Goal: Navigation & Orientation: Find specific page/section

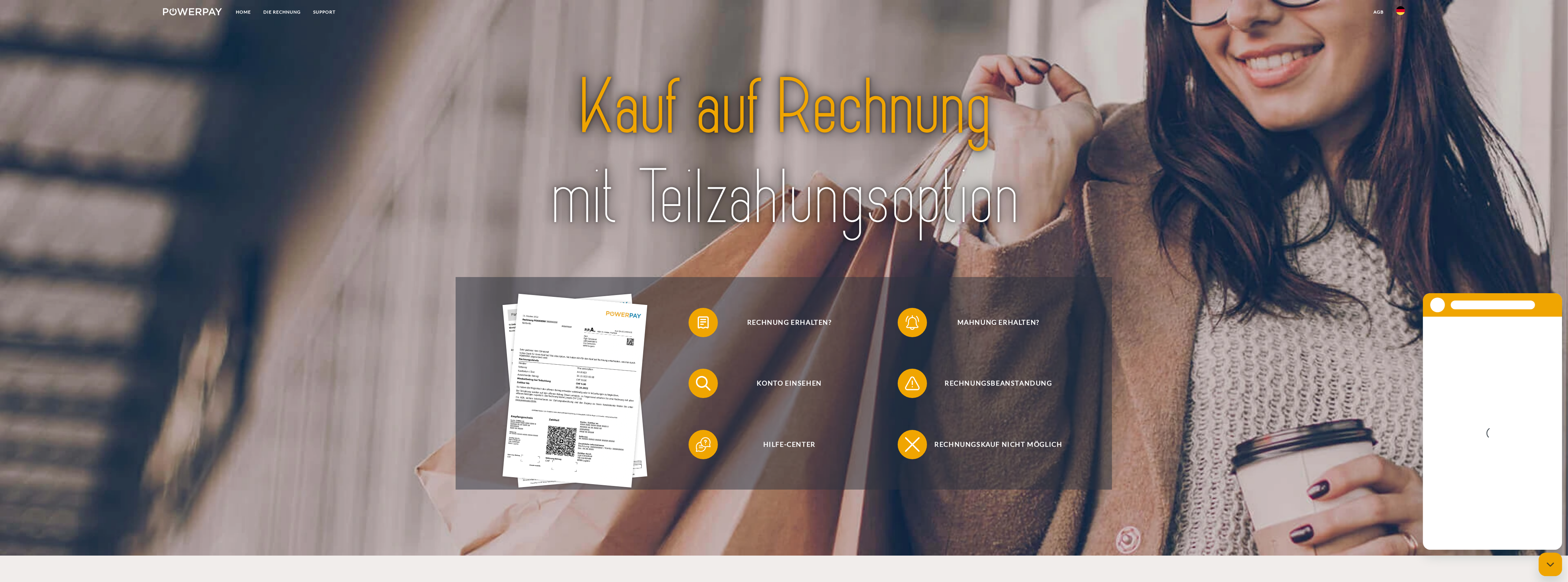
click at [1407, 16] on link at bounding box center [1401, 13] width 21 height 15
click at [1399, 50] on img at bounding box center [1401, 53] width 9 height 9
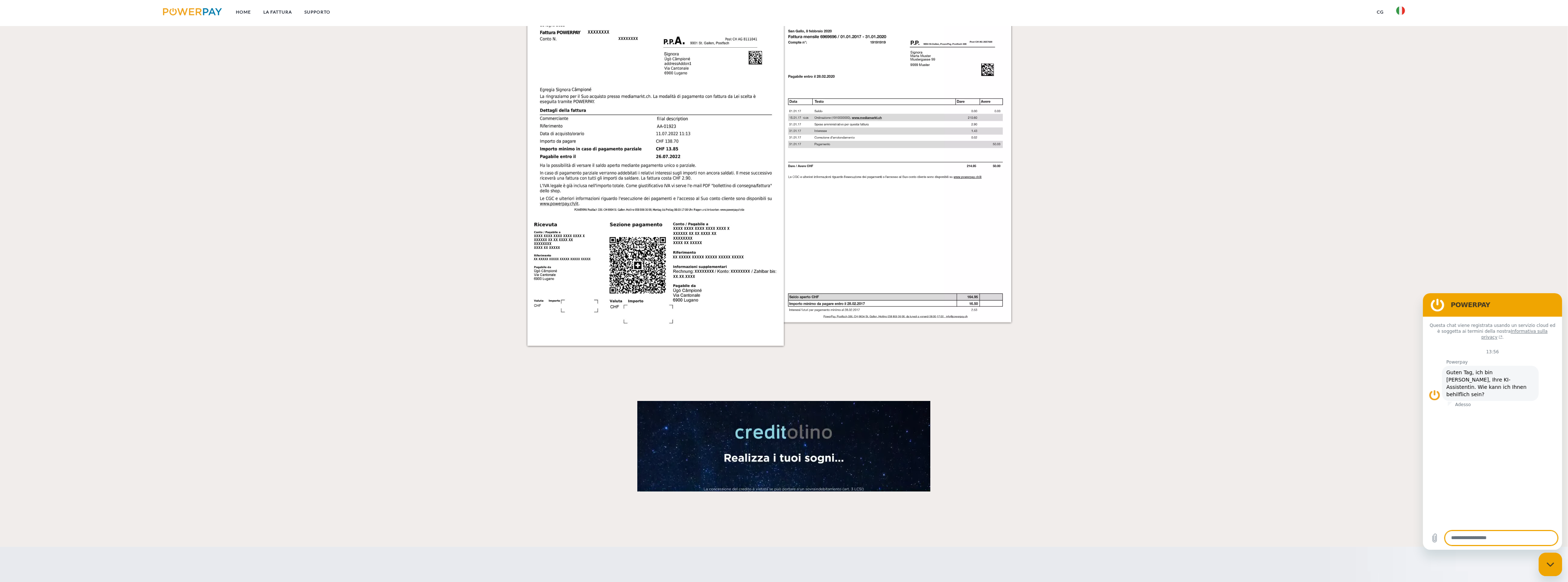
scroll to position [1190, 0]
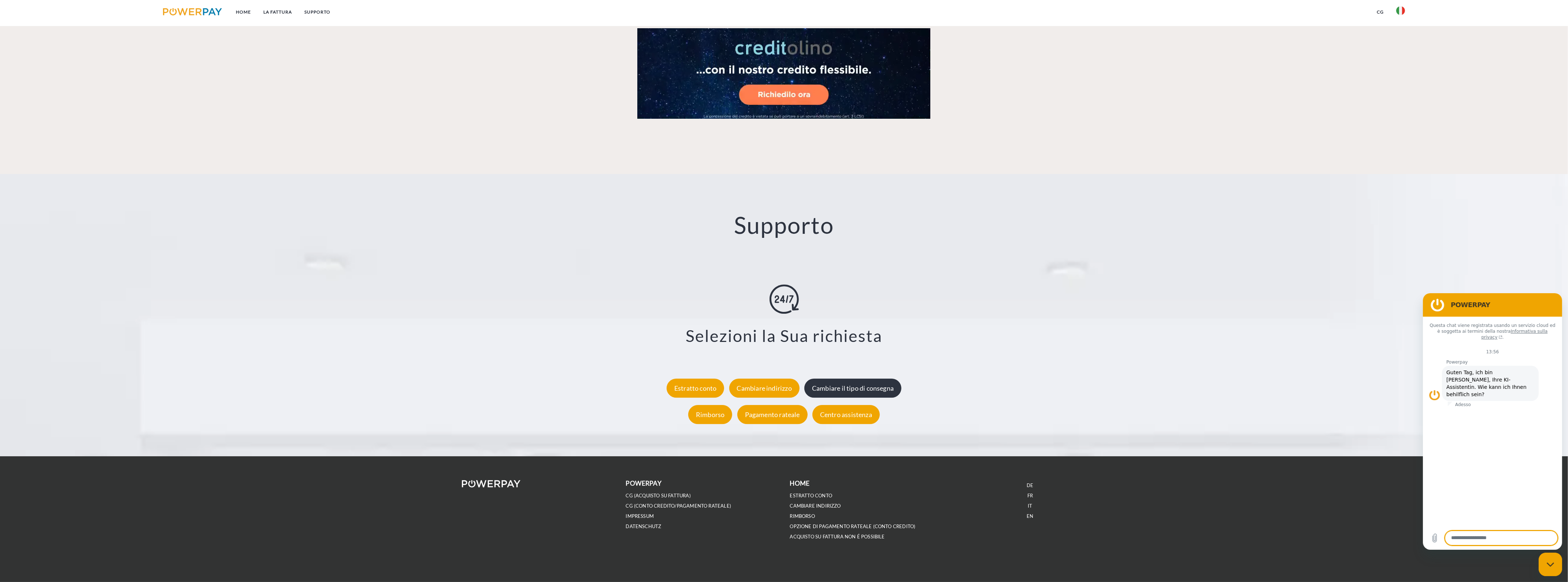
click at [850, 387] on div "Cambiare il tipo di consegna" at bounding box center [853, 388] width 97 height 19
